Goal: Information Seeking & Learning: Find specific fact

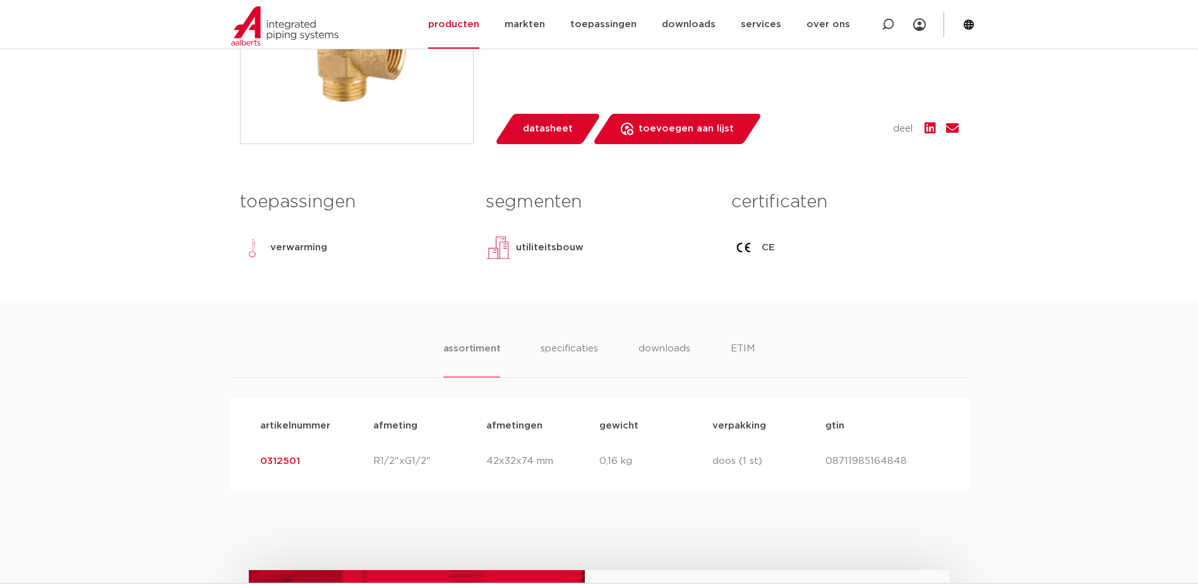
scroll to position [505, 0]
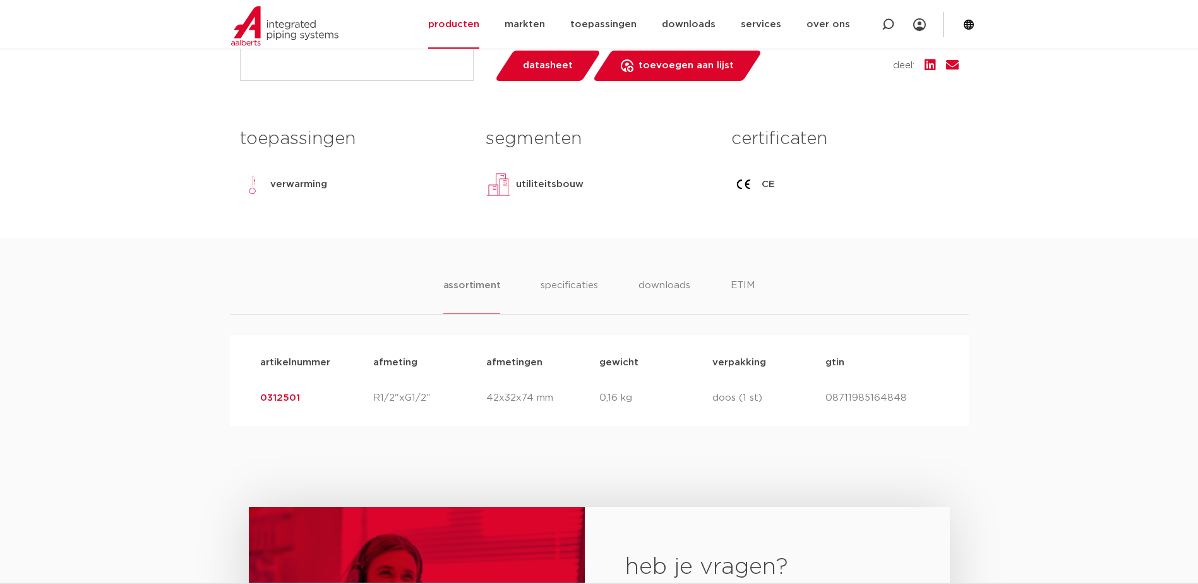
drag, startPoint x: 256, startPoint y: 397, endPoint x: 303, endPoint y: 397, distance: 46.7
click at [303, 397] on div "artikelnummer 0312501 afmeting R1/2"xG1/2" afmetingen 42x32x74 mm gewicht 0,16 …" at bounding box center [599, 397] width 699 height 35
copy link "0312501"
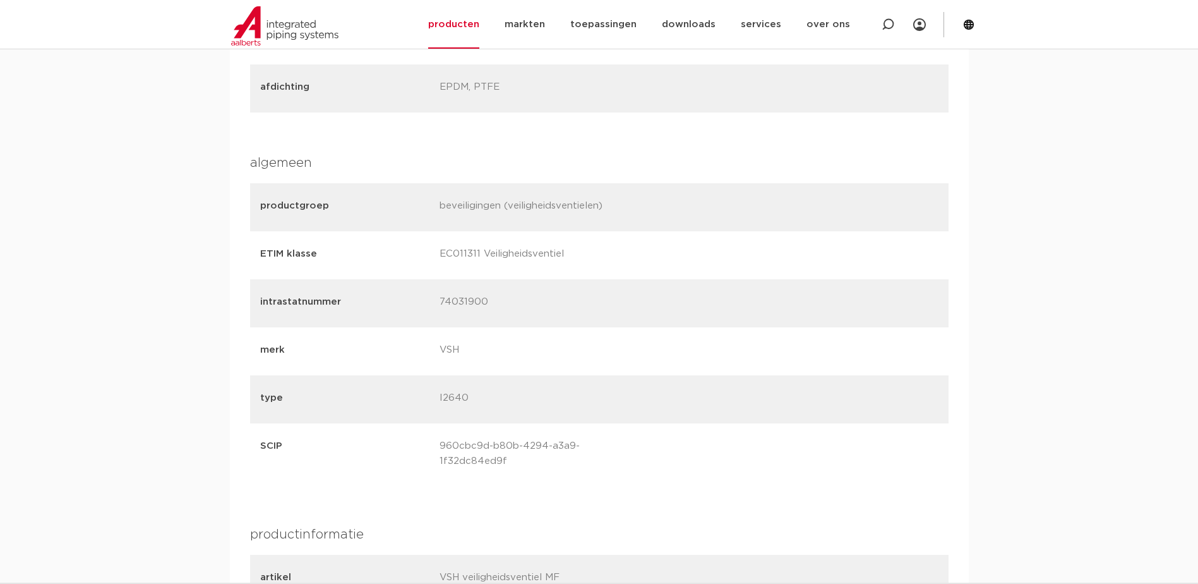
scroll to position [1200, 0]
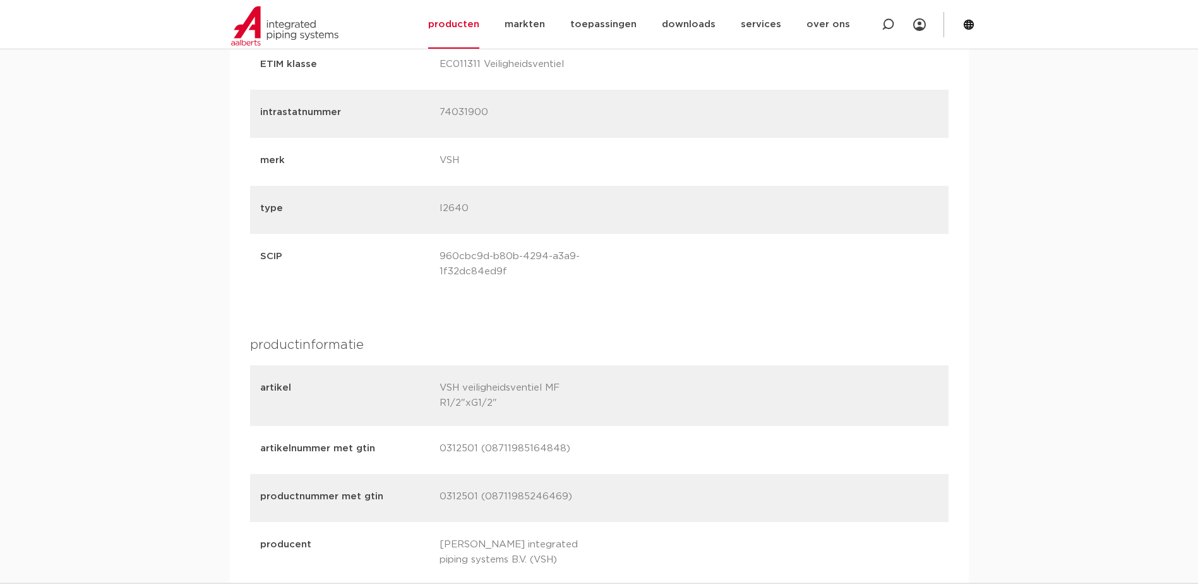
drag, startPoint x: 477, startPoint y: 447, endPoint x: 419, endPoint y: 448, distance: 58.7
click at [419, 448] on div "artikelnummer met gtin 0312501 (08711985164848)" at bounding box center [599, 450] width 699 height 48
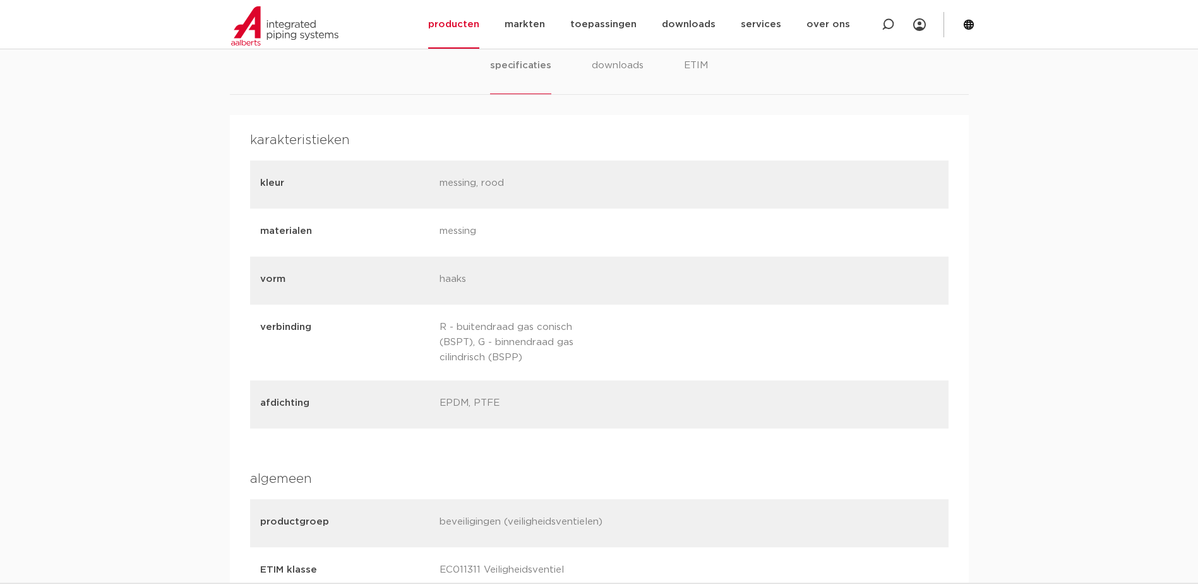
scroll to position [442, 0]
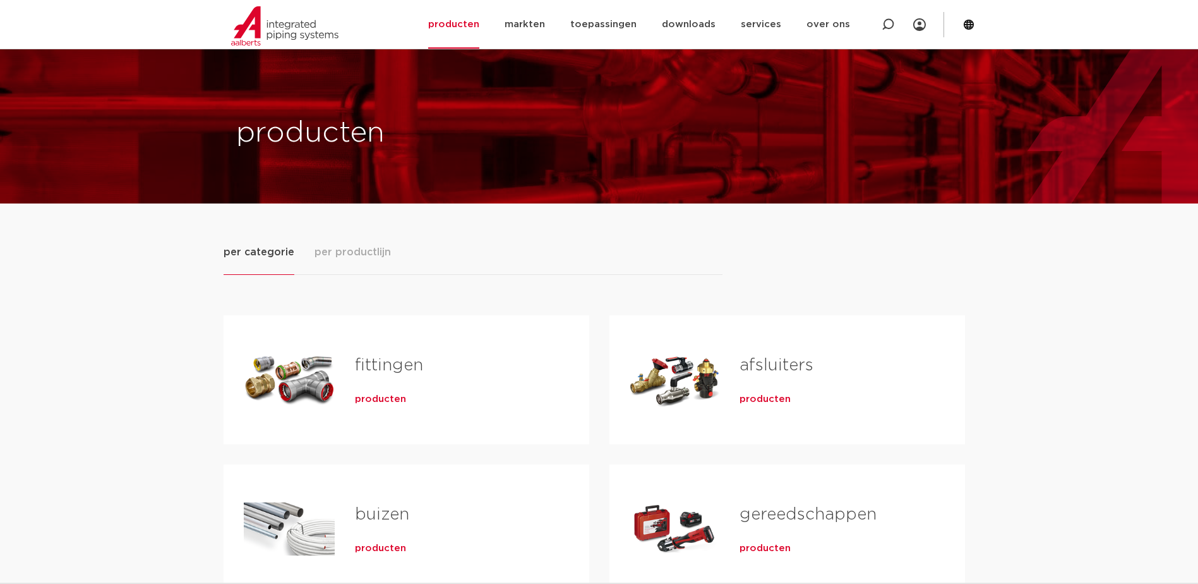
scroll to position [63, 0]
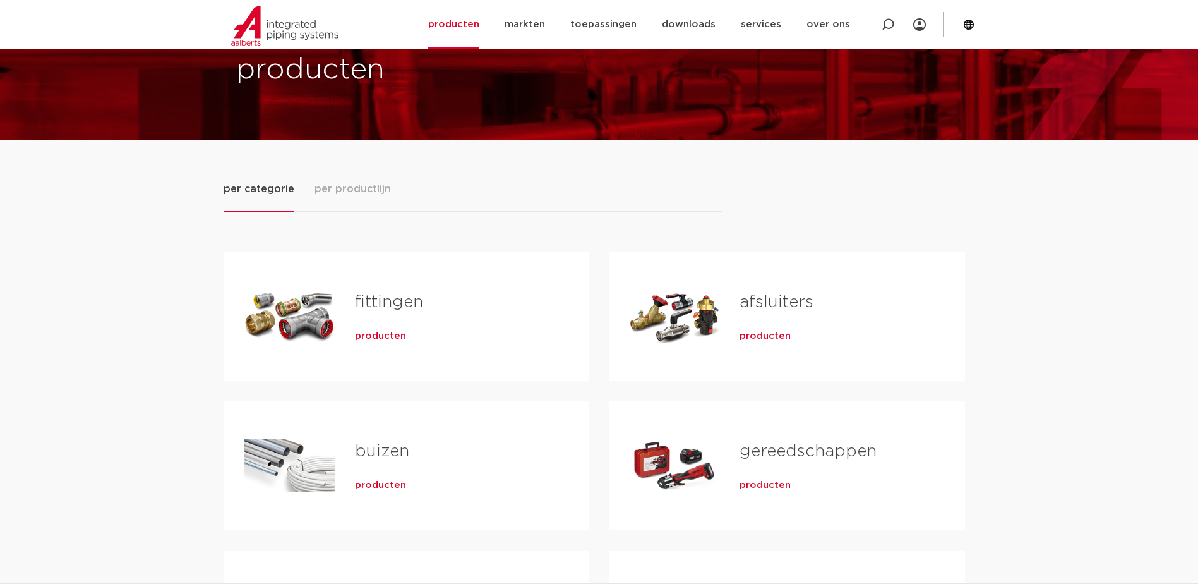
click at [393, 319] on h2 "fittingen" at bounding box center [452, 305] width 194 height 29
click at [392, 308] on link "fittingen" at bounding box center [389, 302] width 68 height 16
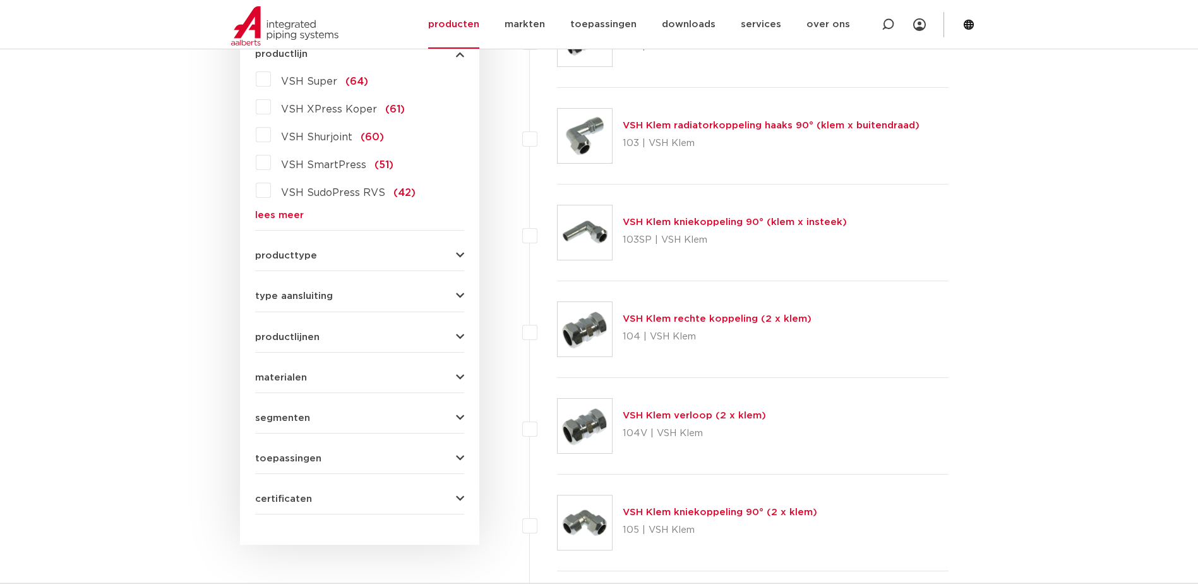
scroll to position [253, 0]
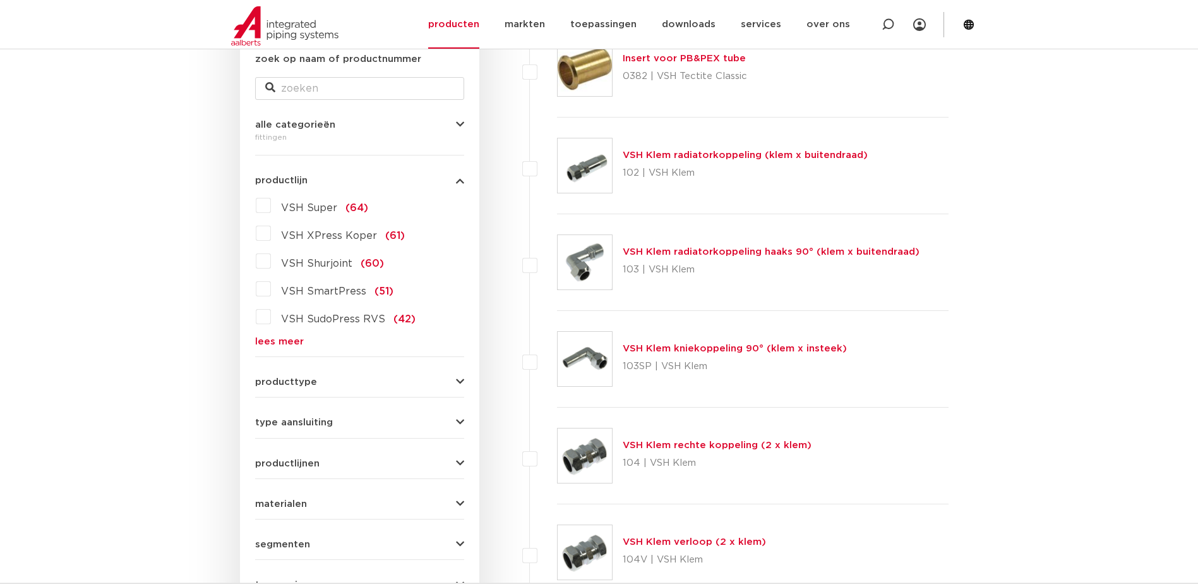
click at [275, 340] on link "lees meer" at bounding box center [359, 341] width 209 height 9
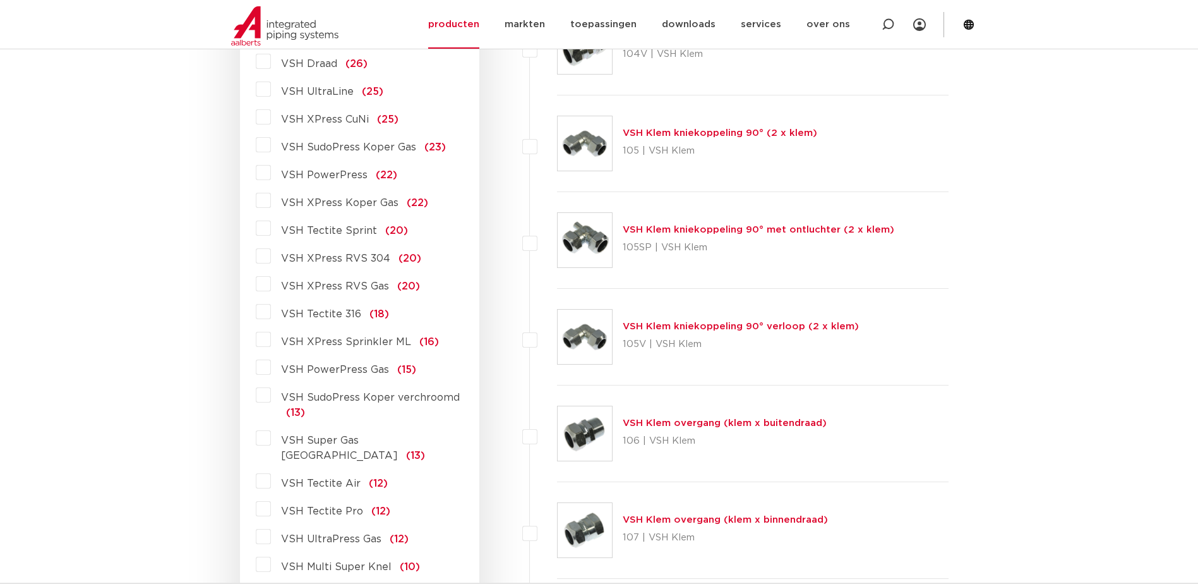
scroll to position [821, 0]
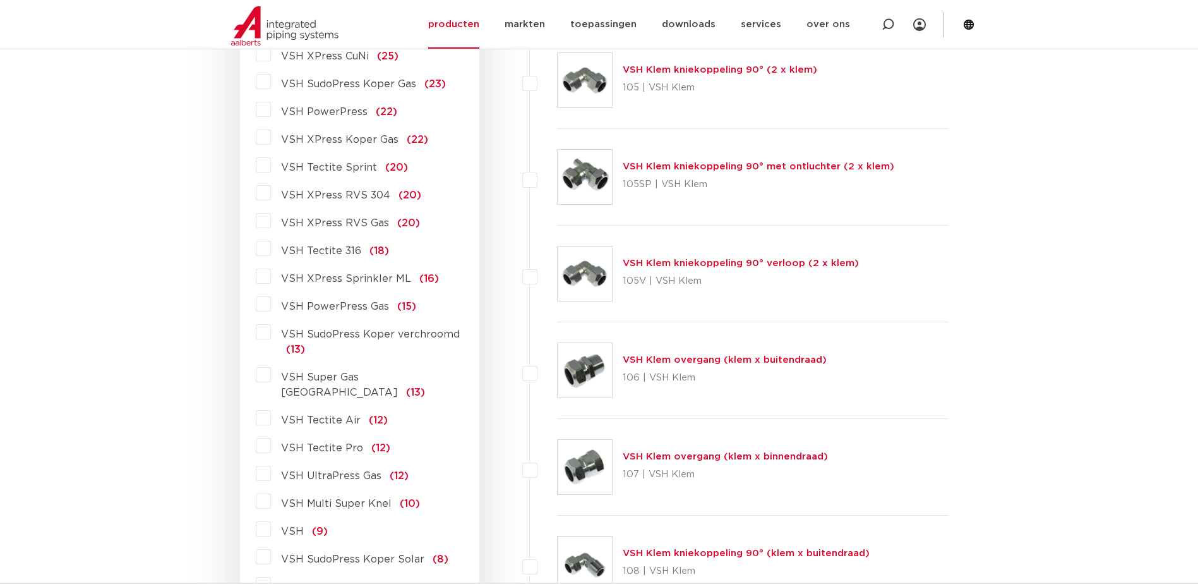
click at [271, 491] on label "VSH Multi Super Knel (10)" at bounding box center [345, 501] width 149 height 20
click at [0, 0] on input "VSH Multi Super Knel (10)" at bounding box center [0, 0] width 0 height 0
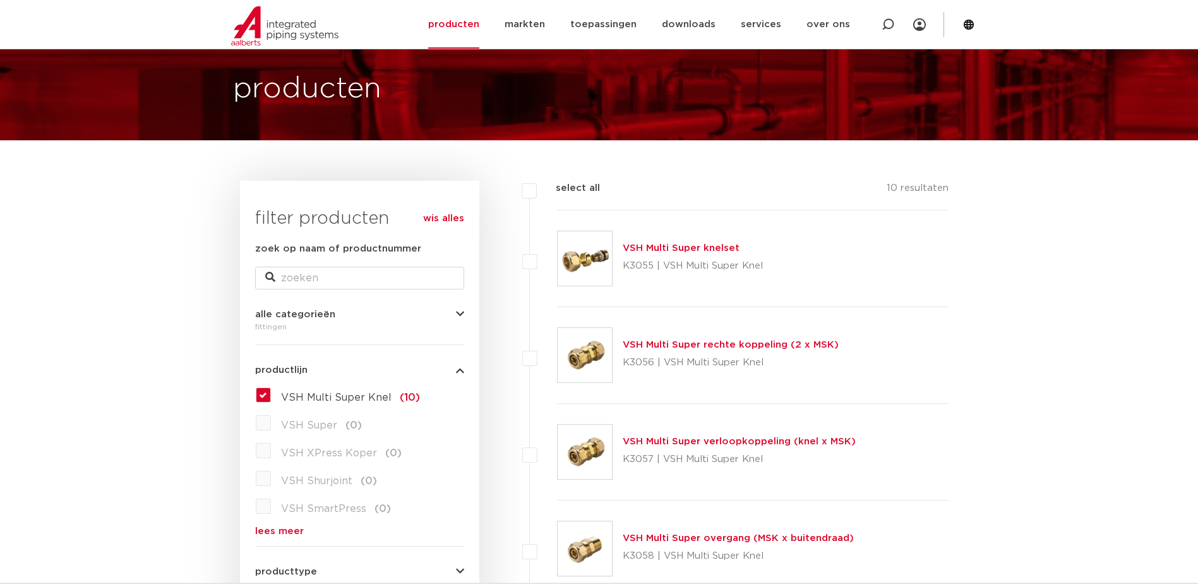
scroll to position [126, 0]
